Goal: Information Seeking & Learning: Learn about a topic

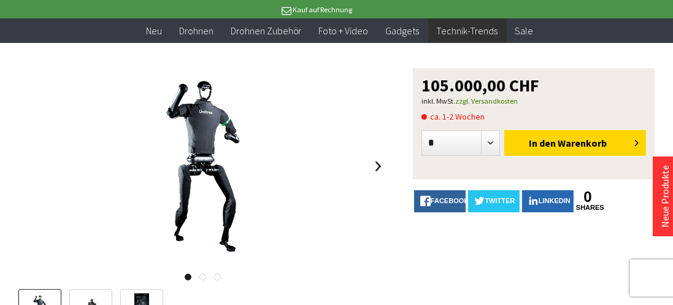
scroll to position [79, 0]
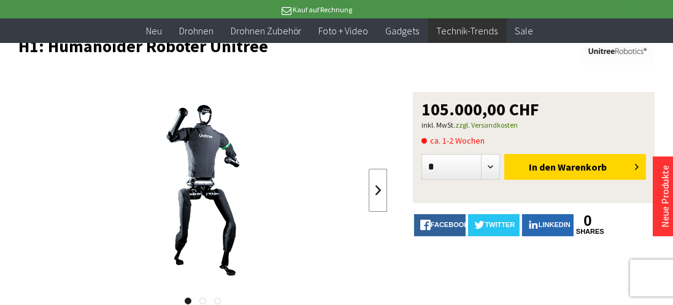
click at [373, 186] on link at bounding box center [378, 190] width 18 height 43
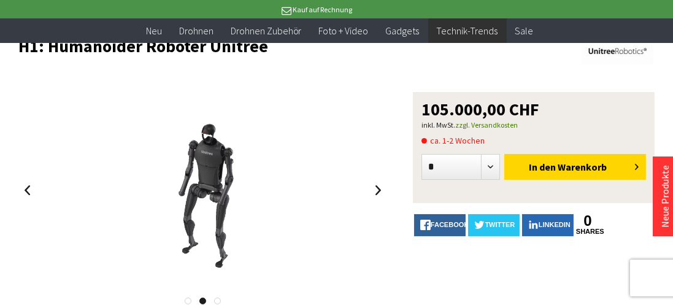
click at [373, 186] on link at bounding box center [378, 190] width 18 height 43
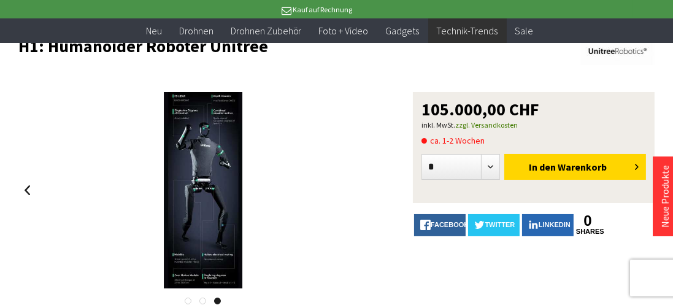
click at [373, 186] on div at bounding box center [202, 190] width 369 height 196
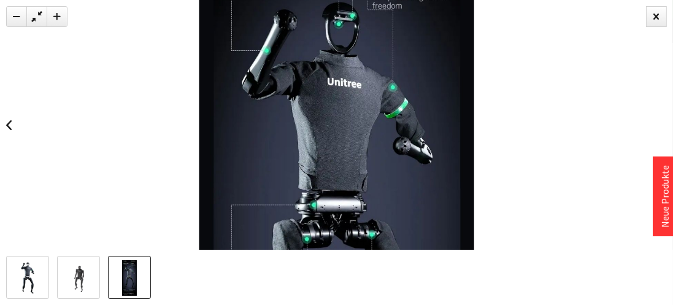
drag, startPoint x: 261, startPoint y: 128, endPoint x: 232, endPoint y: 87, distance: 50.5
click at [232, 87] on img at bounding box center [336, 239] width 275 height 686
click at [656, 16] on div at bounding box center [656, 16] width 21 height 21
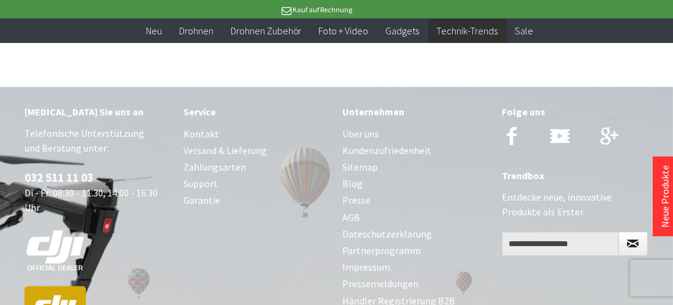
scroll to position [2778, 0]
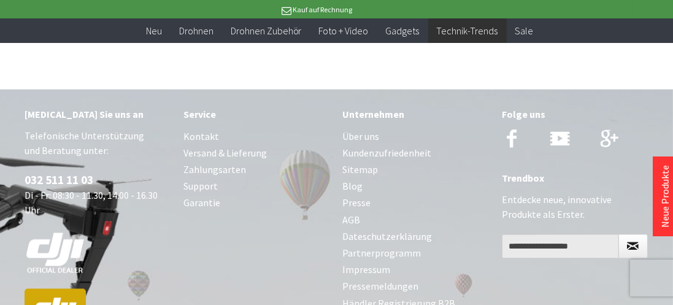
click at [352, 128] on link "Über uns" at bounding box center [416, 136] width 147 height 17
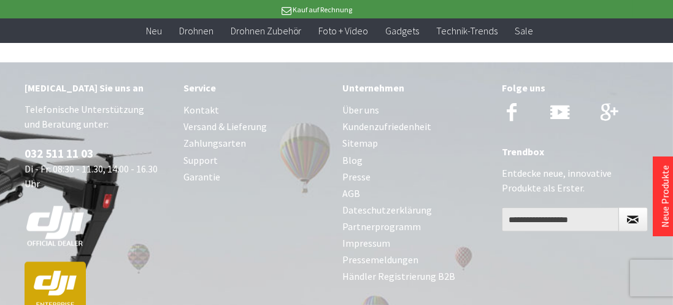
scroll to position [2120, 0]
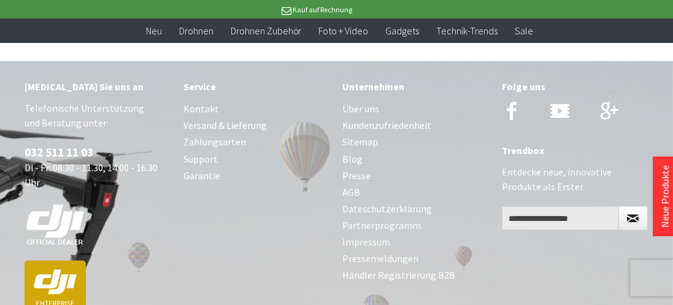
click at [204, 106] on link "Kontakt" at bounding box center [256, 109] width 147 height 17
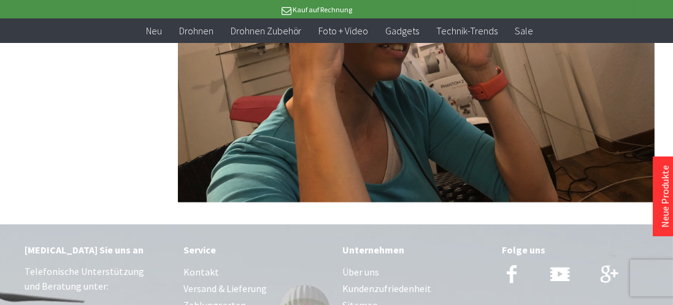
scroll to position [1806, 0]
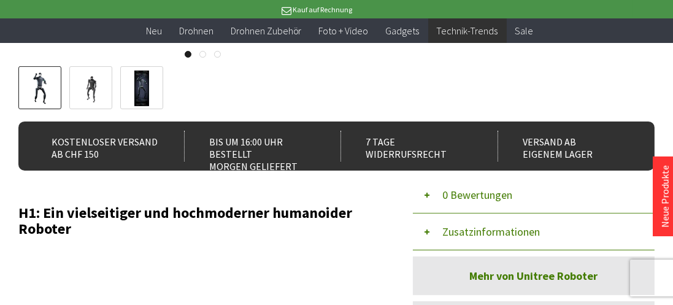
scroll to position [458, 0]
